Goal: Task Accomplishment & Management: Manage account settings

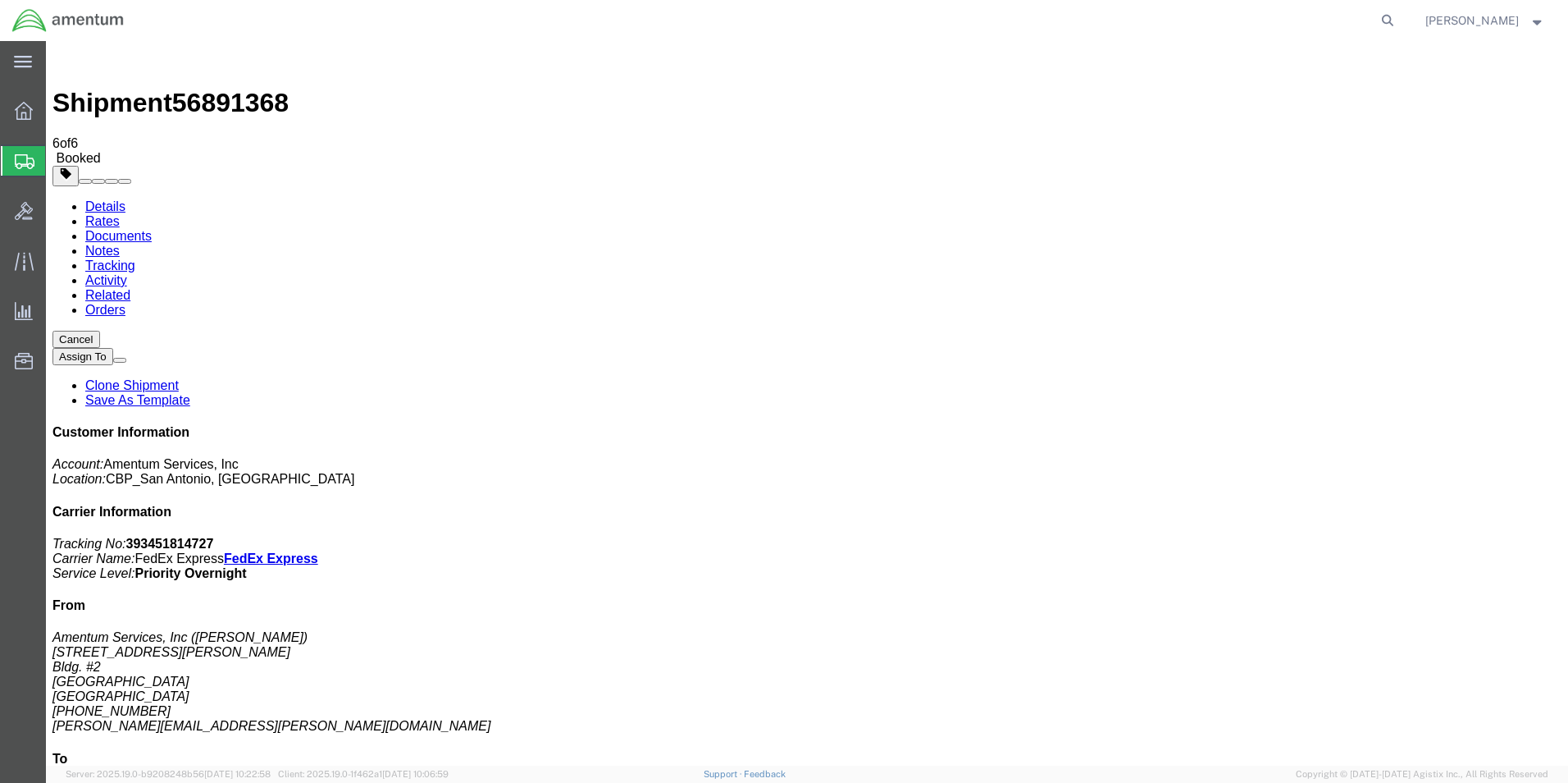
click at [97, 199] on link "Details" at bounding box center [105, 205] width 40 height 14
click link "Schedule pickup request"
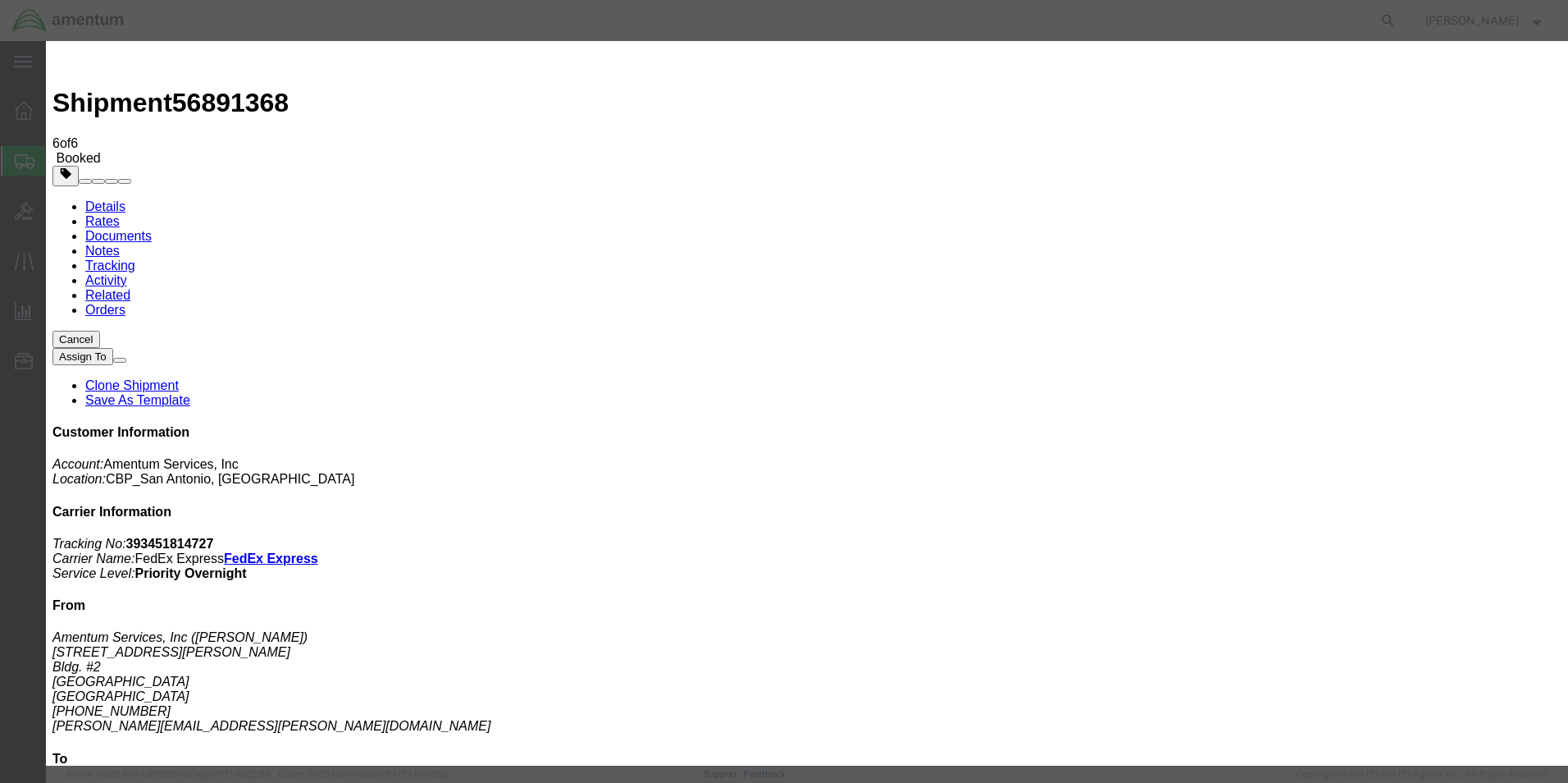
click button "Close"
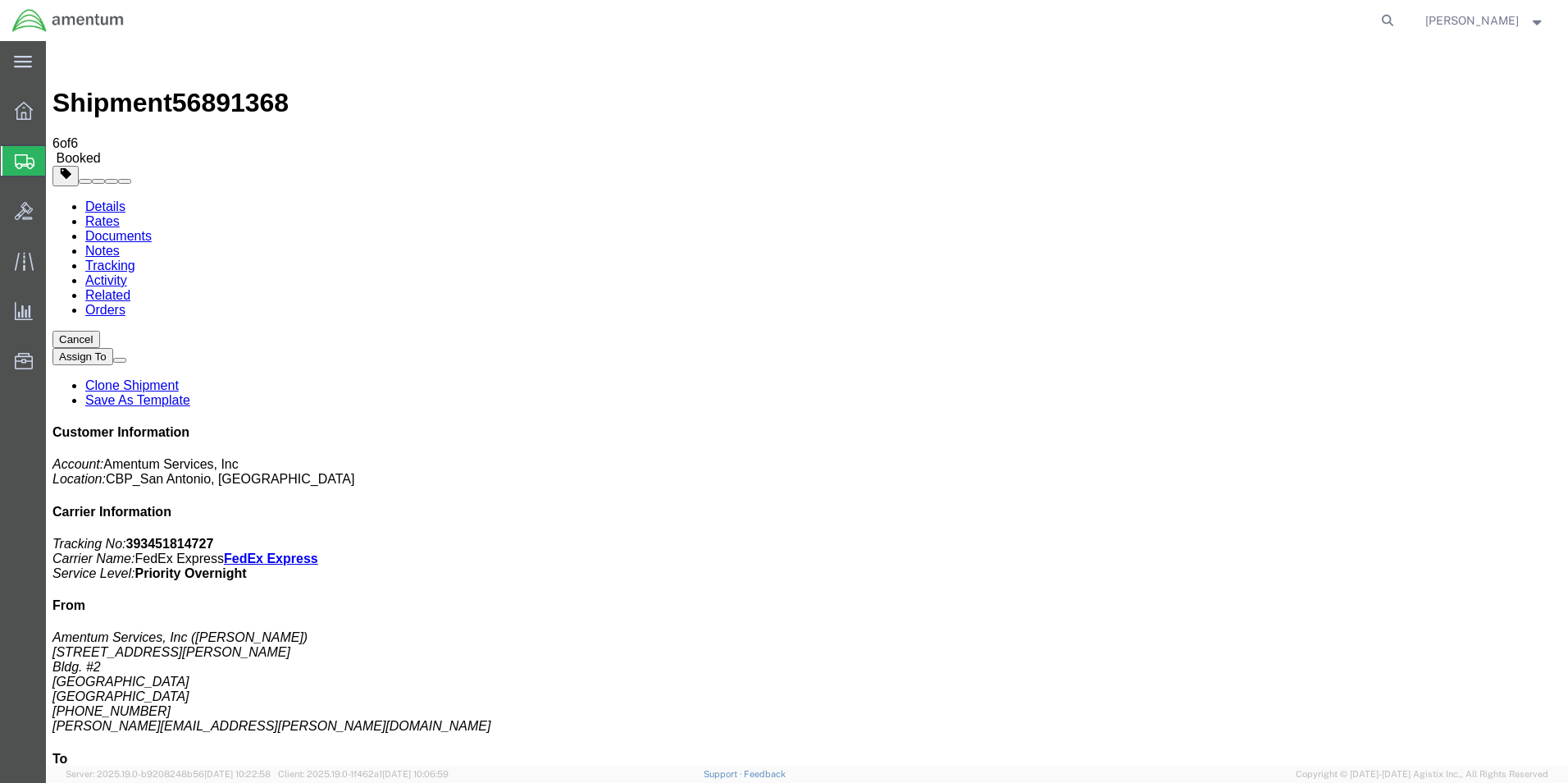
click button "button"
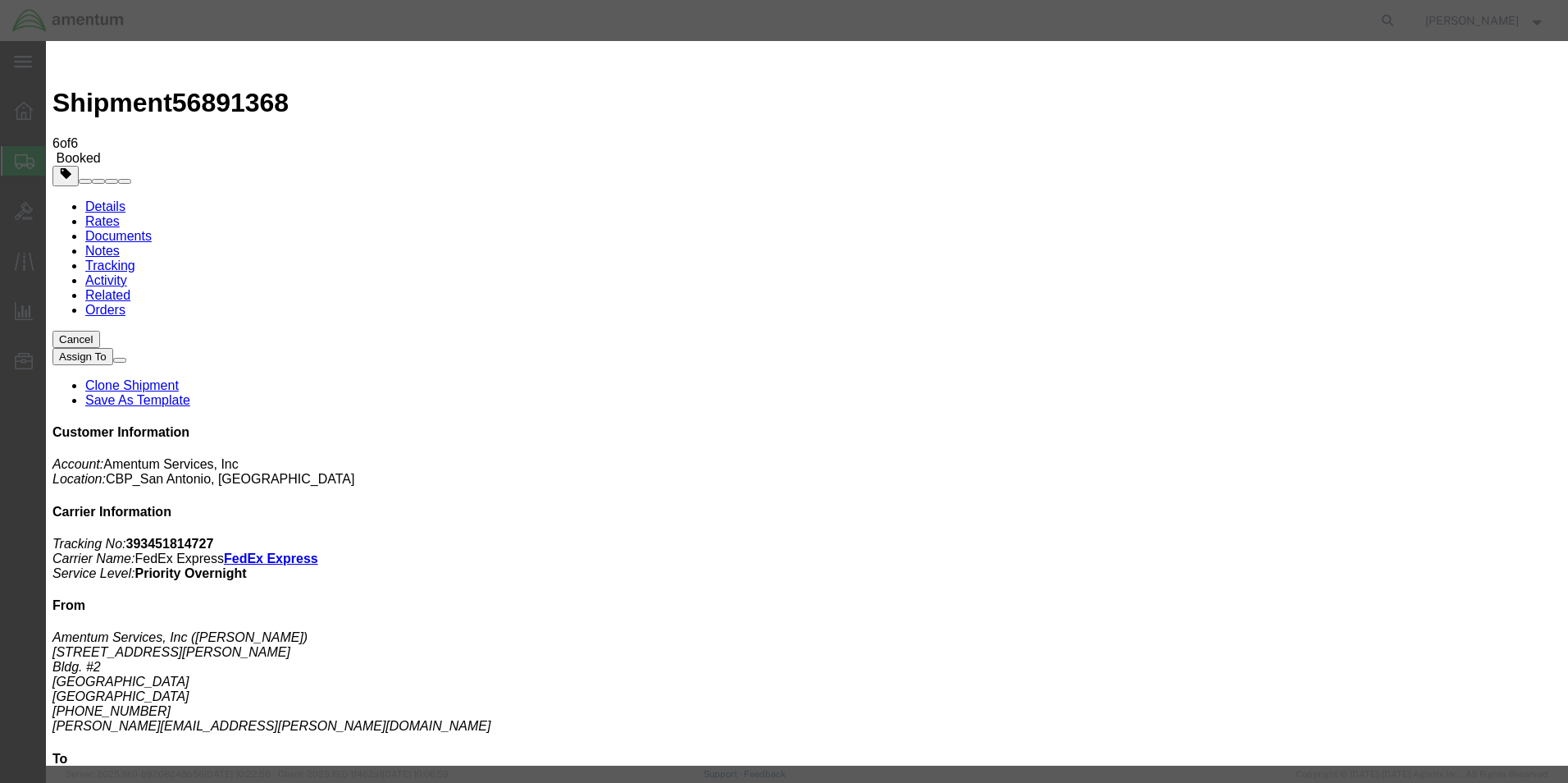
click div "[DATE] 9:00 AM"
type input "10:00 AM"
click button "Apply"
click button "Save"
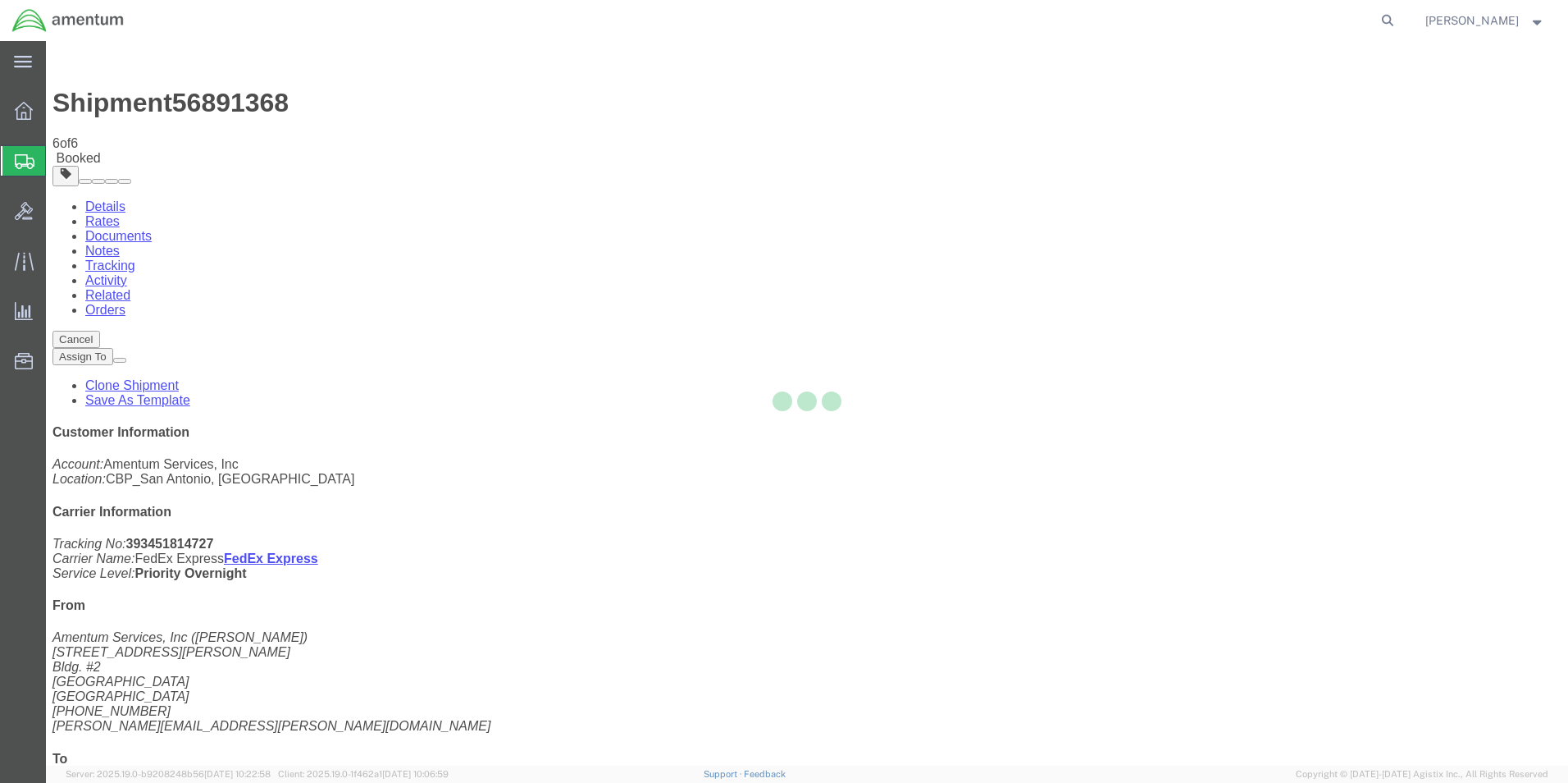
click at [1044, 192] on div at bounding box center [807, 403] width 1523 height 725
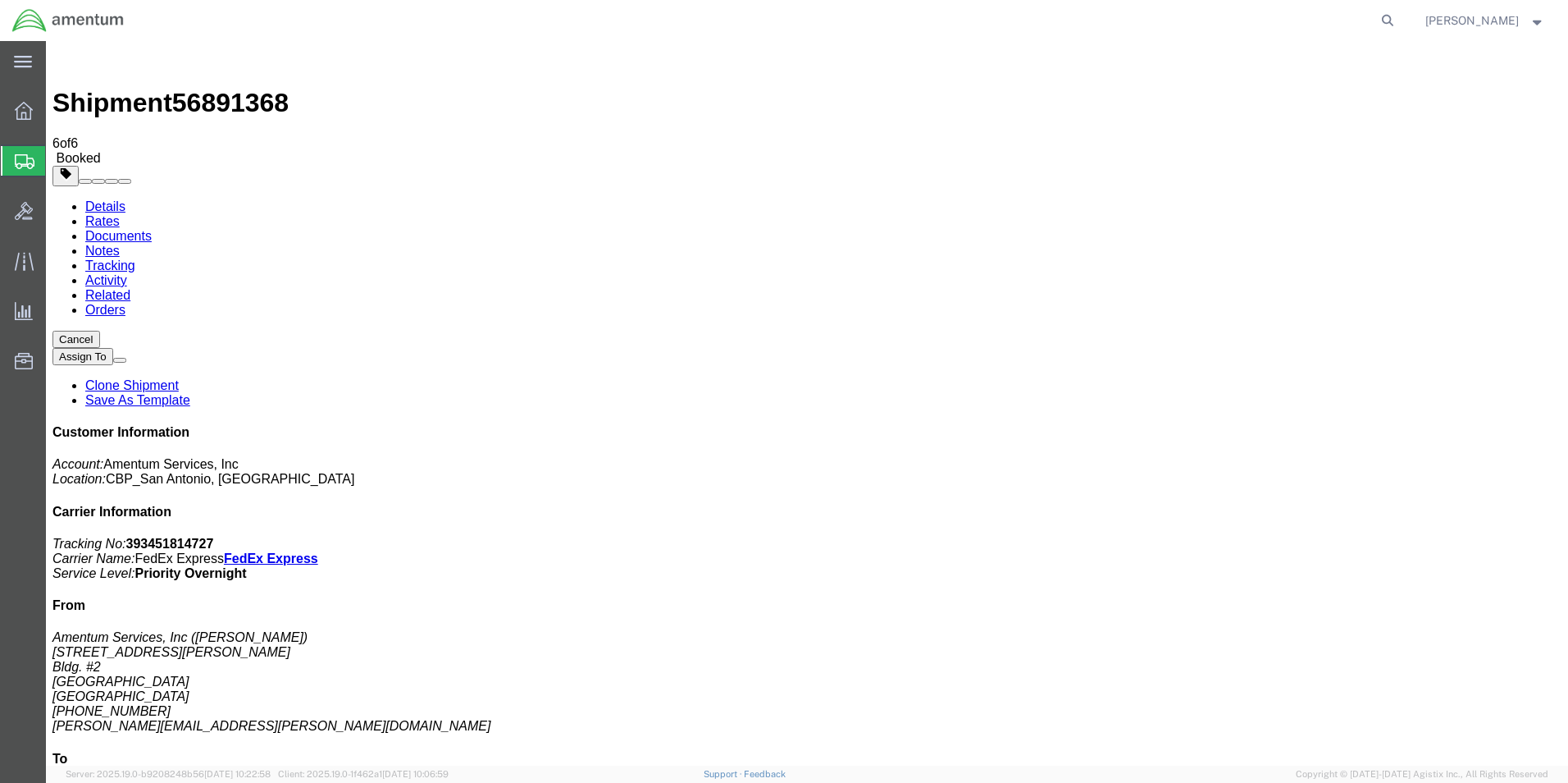
click button "Close"
